Goal: Navigation & Orientation: Find specific page/section

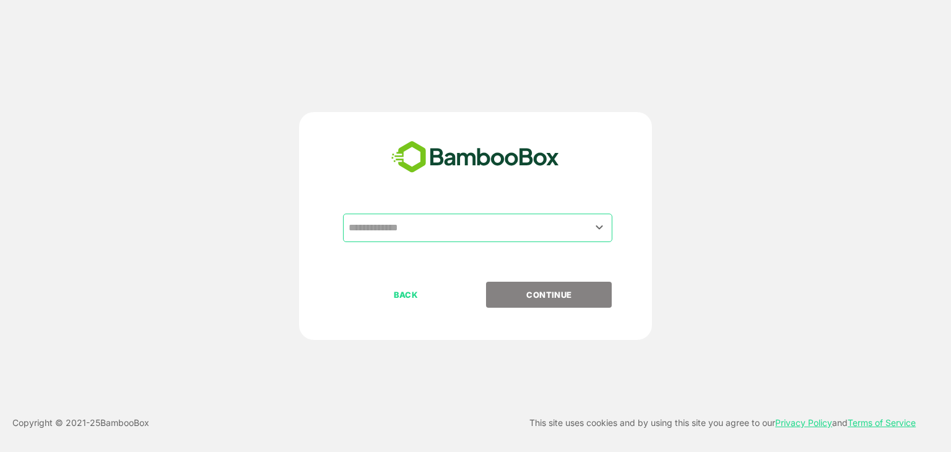
click at [418, 215] on div "​" at bounding box center [477, 228] width 269 height 28
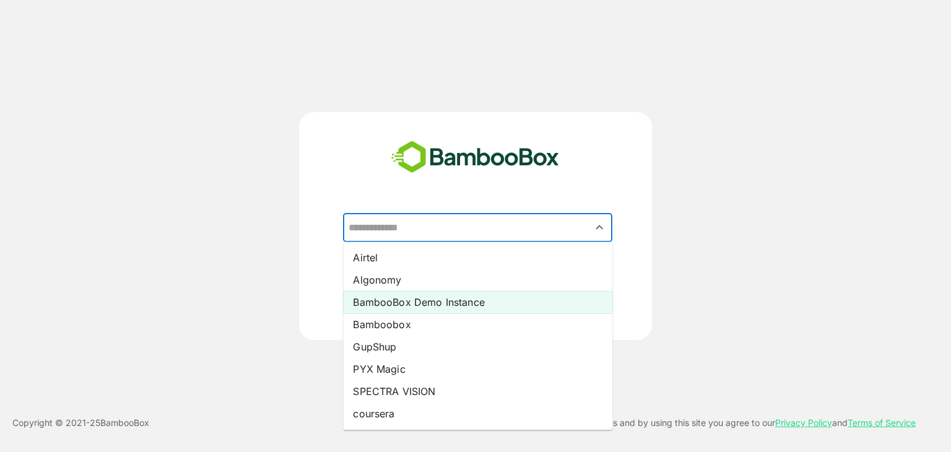
click at [418, 304] on li "BambooBox Demo Instance" at bounding box center [477, 302] width 269 height 22
type input "**********"
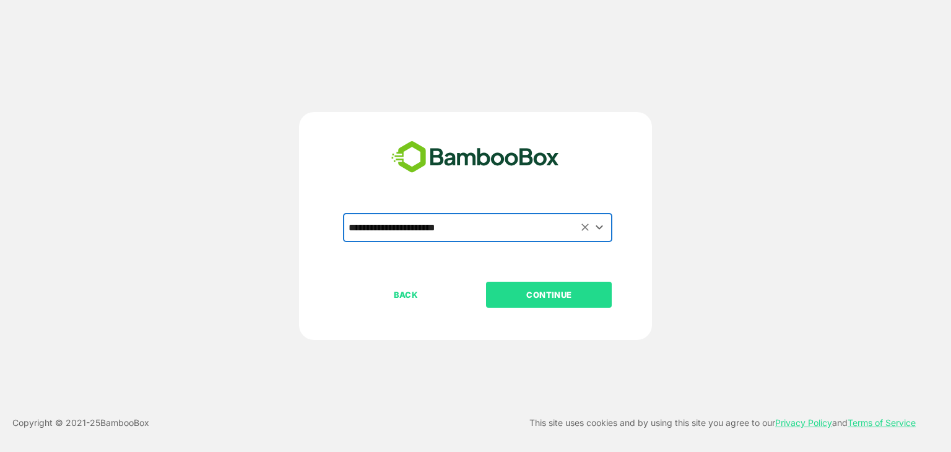
click at [555, 295] on p "CONTINUE" at bounding box center [549, 295] width 124 height 14
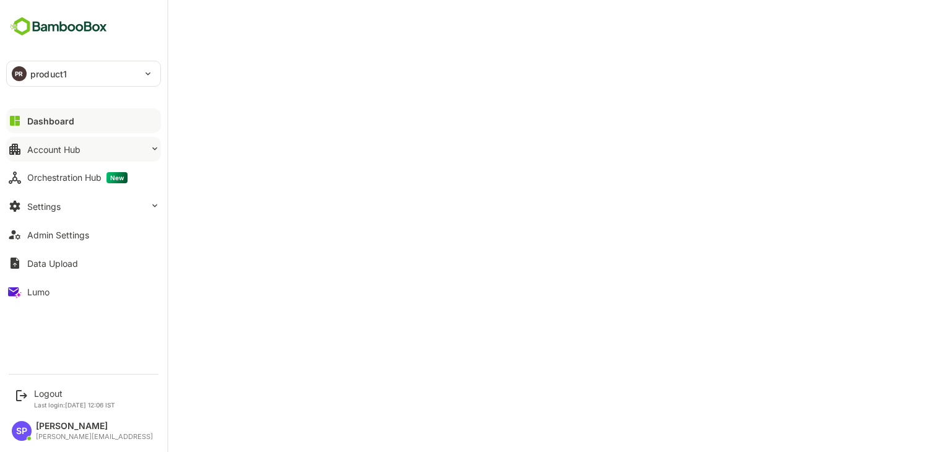
click at [96, 143] on button "Account Hub" at bounding box center [83, 149] width 155 height 25
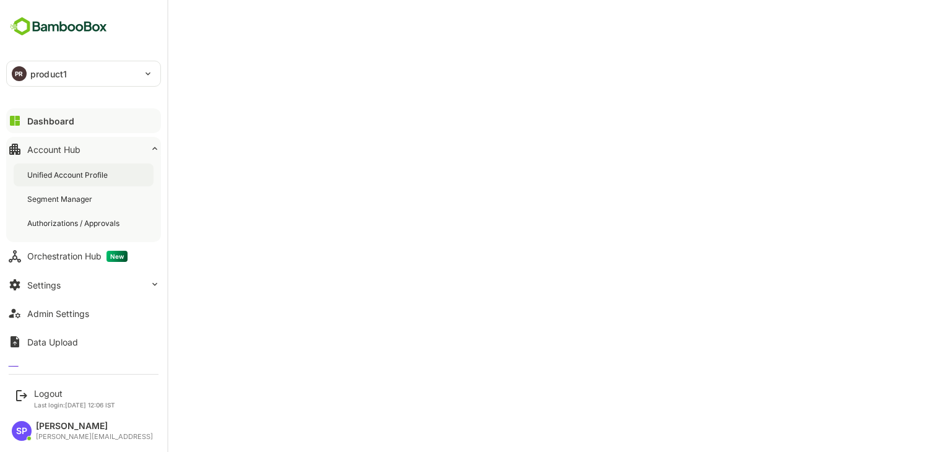
click at [76, 168] on div "Unified Account Profile" at bounding box center [84, 174] width 140 height 23
click at [69, 311] on div "Admin Settings" at bounding box center [58, 313] width 62 height 11
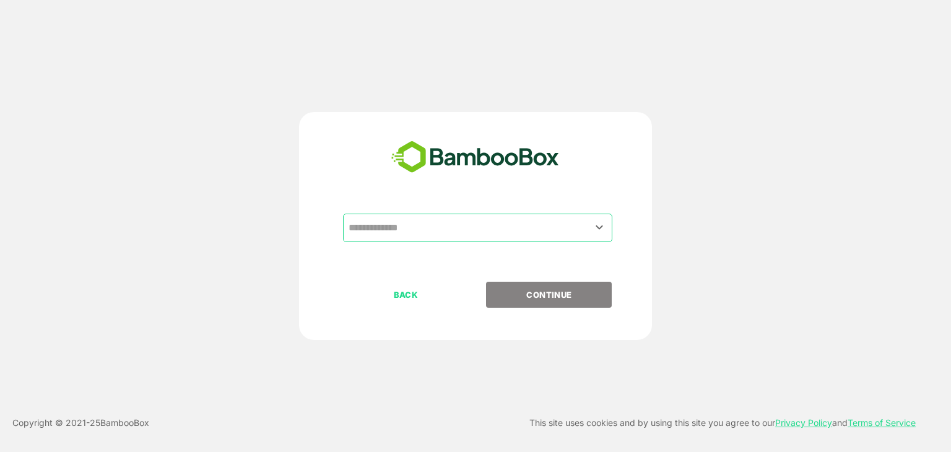
click at [417, 228] on input "text" at bounding box center [477, 228] width 264 height 24
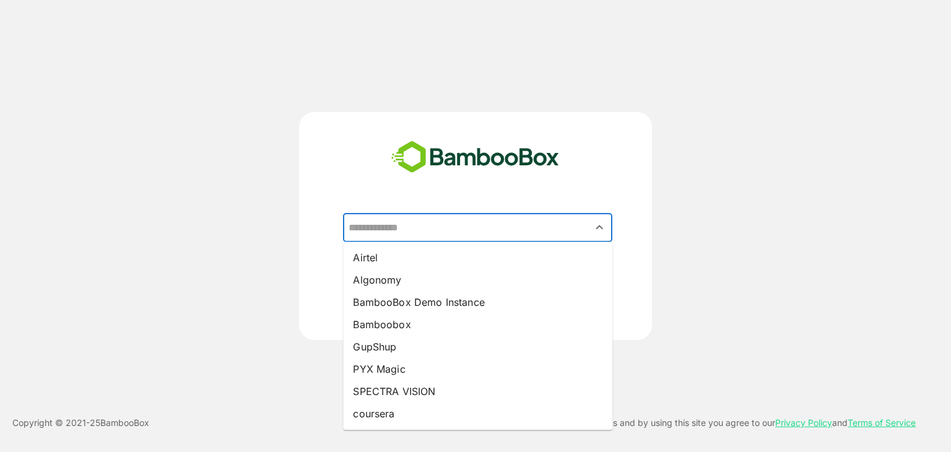
drag, startPoint x: 379, startPoint y: 265, endPoint x: 169, endPoint y: 259, distance: 209.9
click at [169, 259] on div "​ Airtel Algonomy BambooBox Demo Instance Bamboobox GupShup PYX Magic SPECTRA V…" at bounding box center [475, 226] width 761 height 228
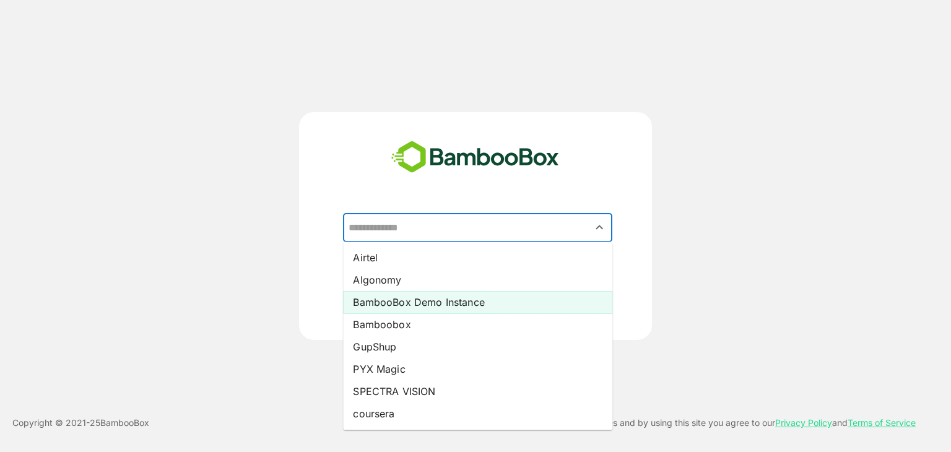
click at [468, 304] on li "BambooBox Demo Instance" at bounding box center [477, 302] width 269 height 22
type input "**********"
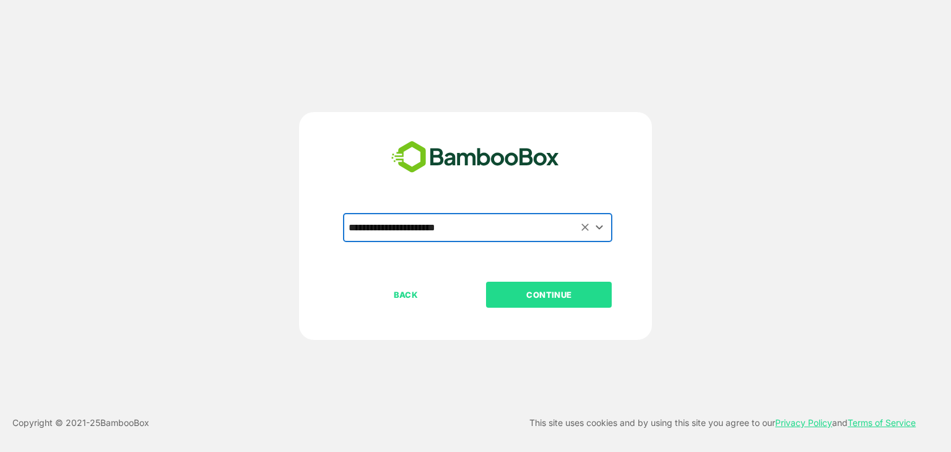
click at [566, 283] on button "CONTINUE" at bounding box center [549, 295] width 126 height 26
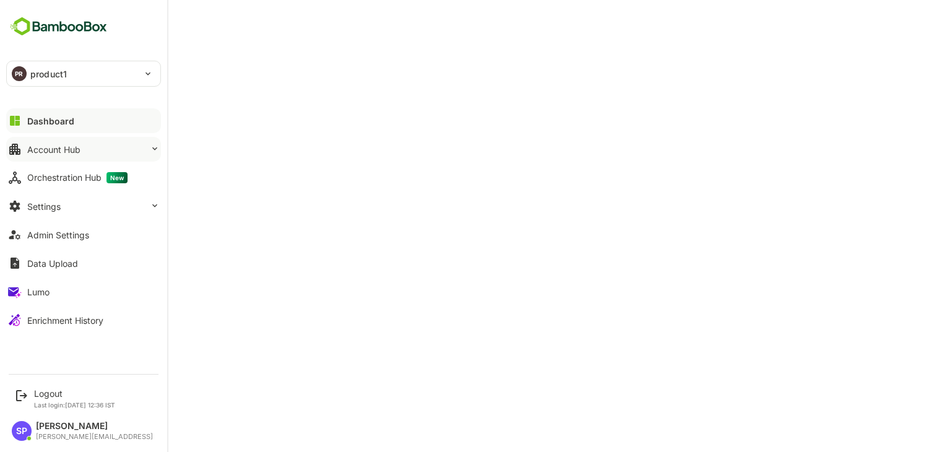
click at [117, 154] on button "Account Hub" at bounding box center [83, 149] width 155 height 25
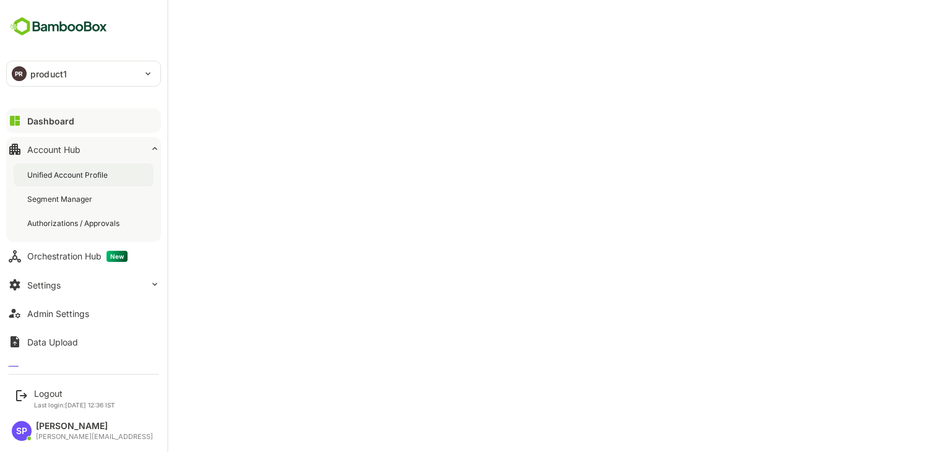
click at [105, 173] on div "Unified Account Profile" at bounding box center [68, 175] width 83 height 11
